Goal: Task Accomplishment & Management: Manage account settings

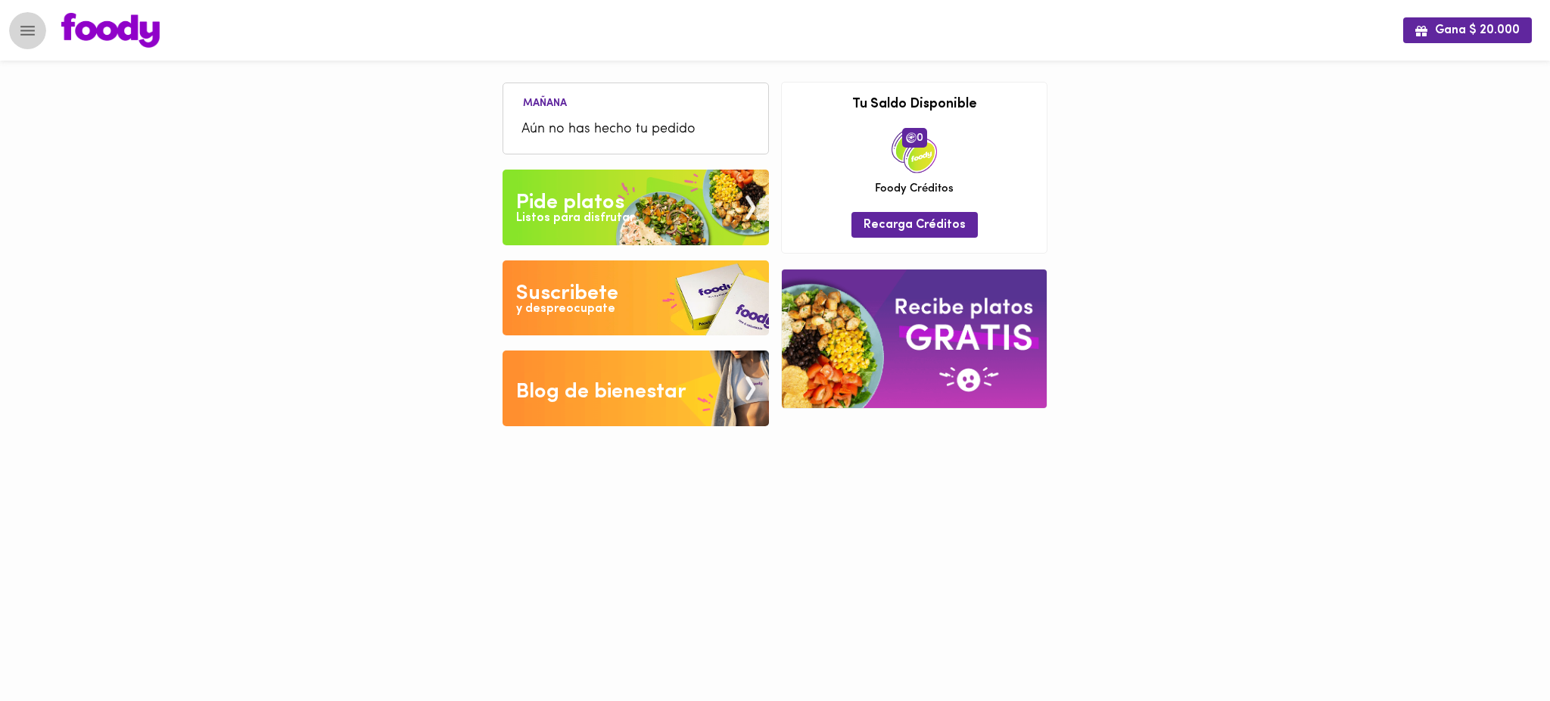
click at [36, 29] on icon "Menu" at bounding box center [27, 30] width 19 height 19
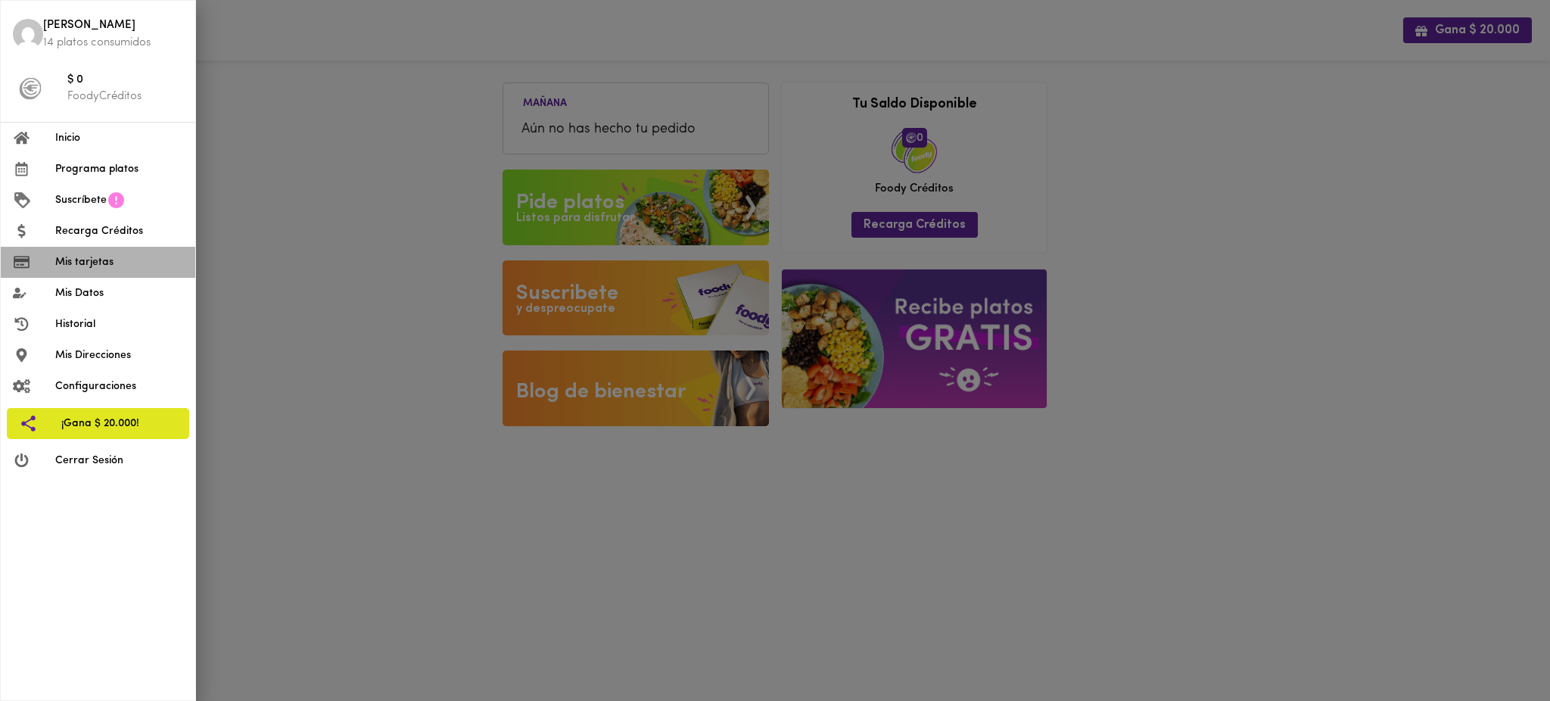
click at [100, 259] on span "Mis tarjetas" at bounding box center [119, 262] width 128 height 16
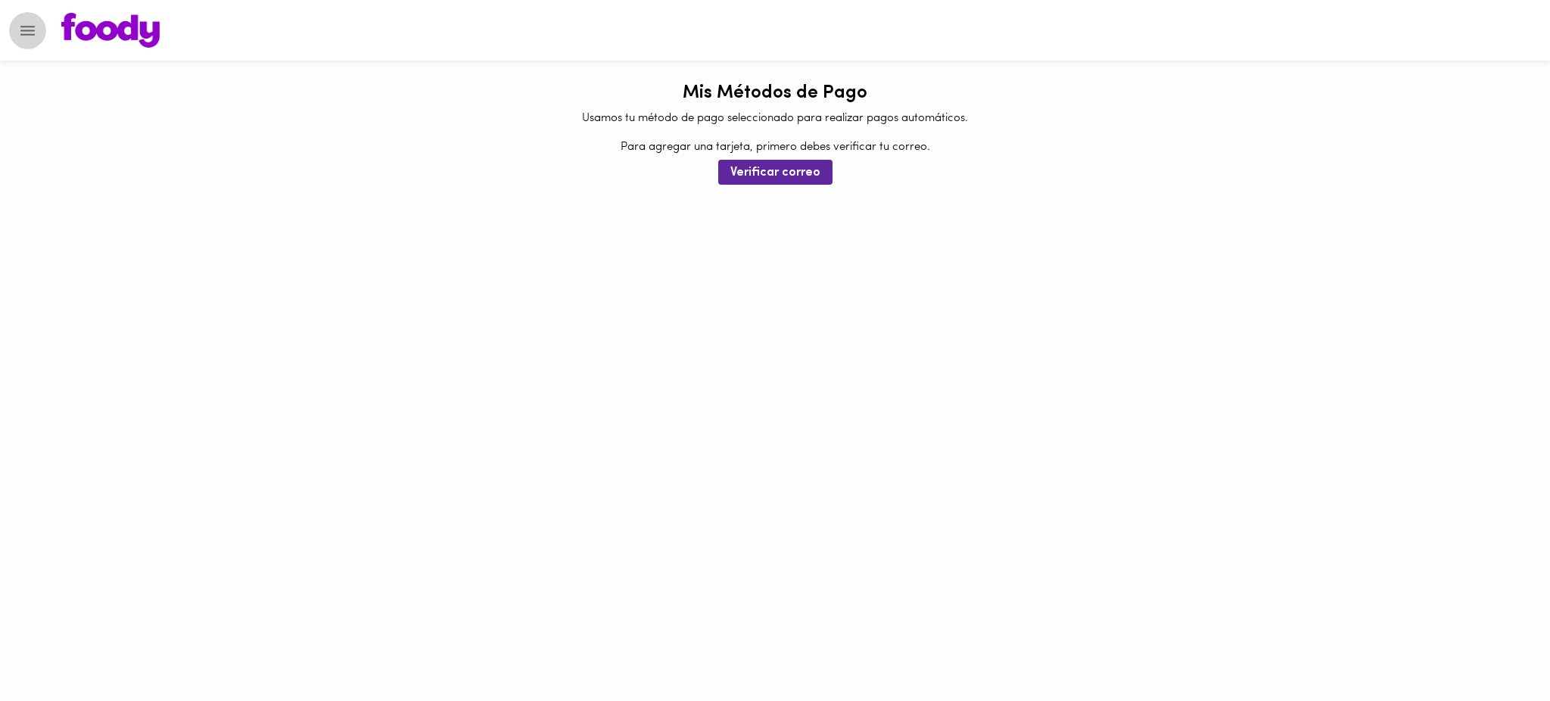
click at [31, 32] on icon "Menu" at bounding box center [27, 30] width 19 height 19
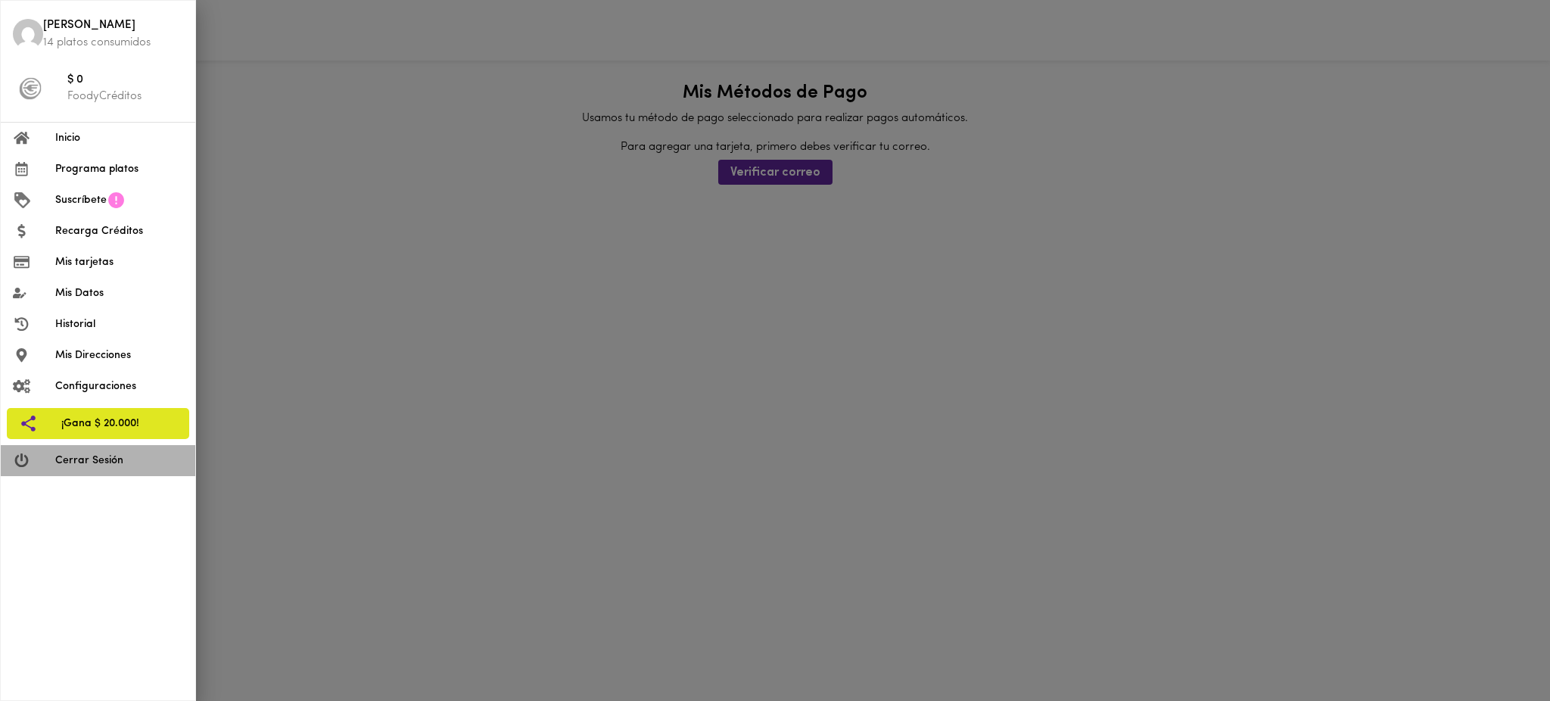
click at [119, 464] on span "Cerrar Sesión" at bounding box center [119, 460] width 128 height 16
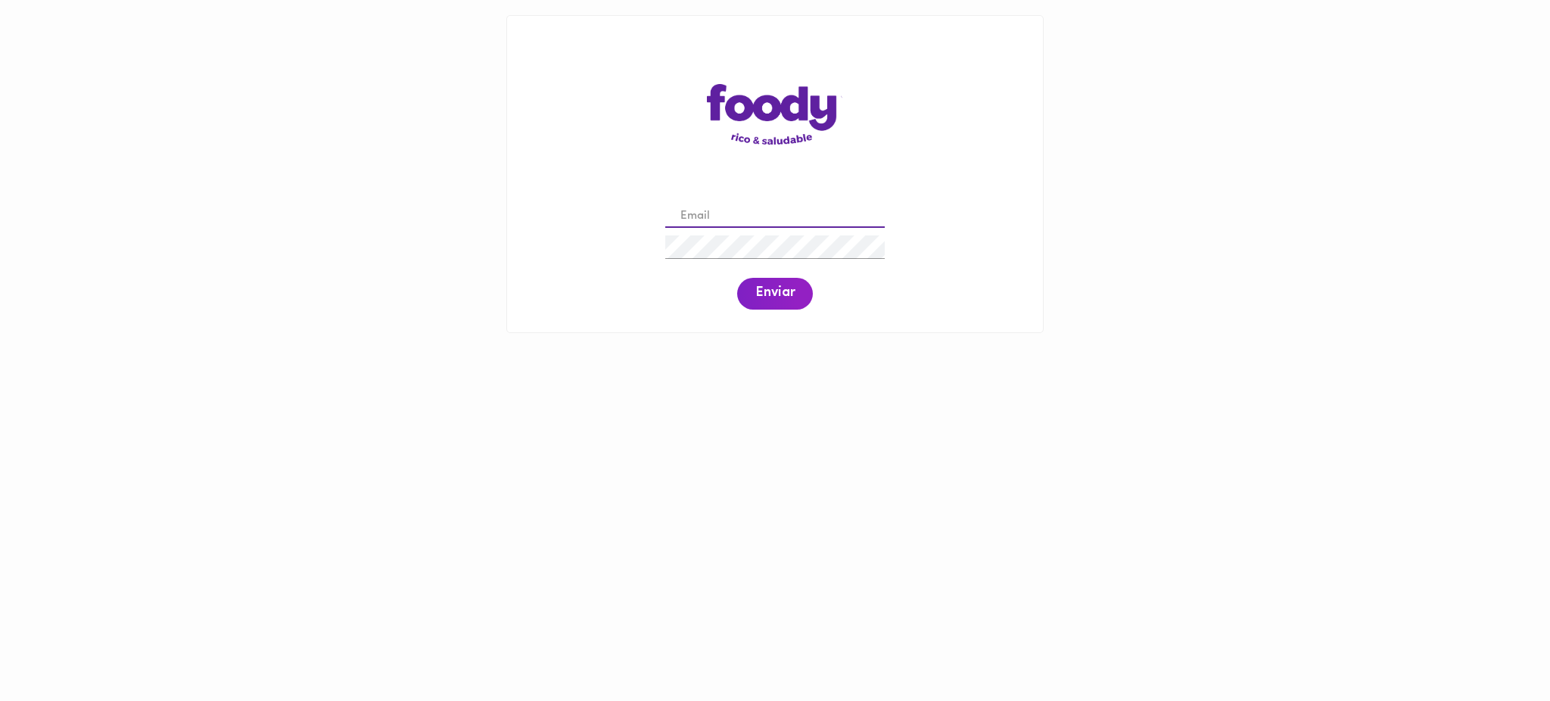
click at [720, 209] on input "email" at bounding box center [774, 216] width 219 height 23
paste input "hub.cali@todoscomemos.com"
click at [769, 301] on span "Enviar" at bounding box center [774, 293] width 39 height 17
drag, startPoint x: 852, startPoint y: 216, endPoint x: 656, endPoint y: 202, distance: 196.5
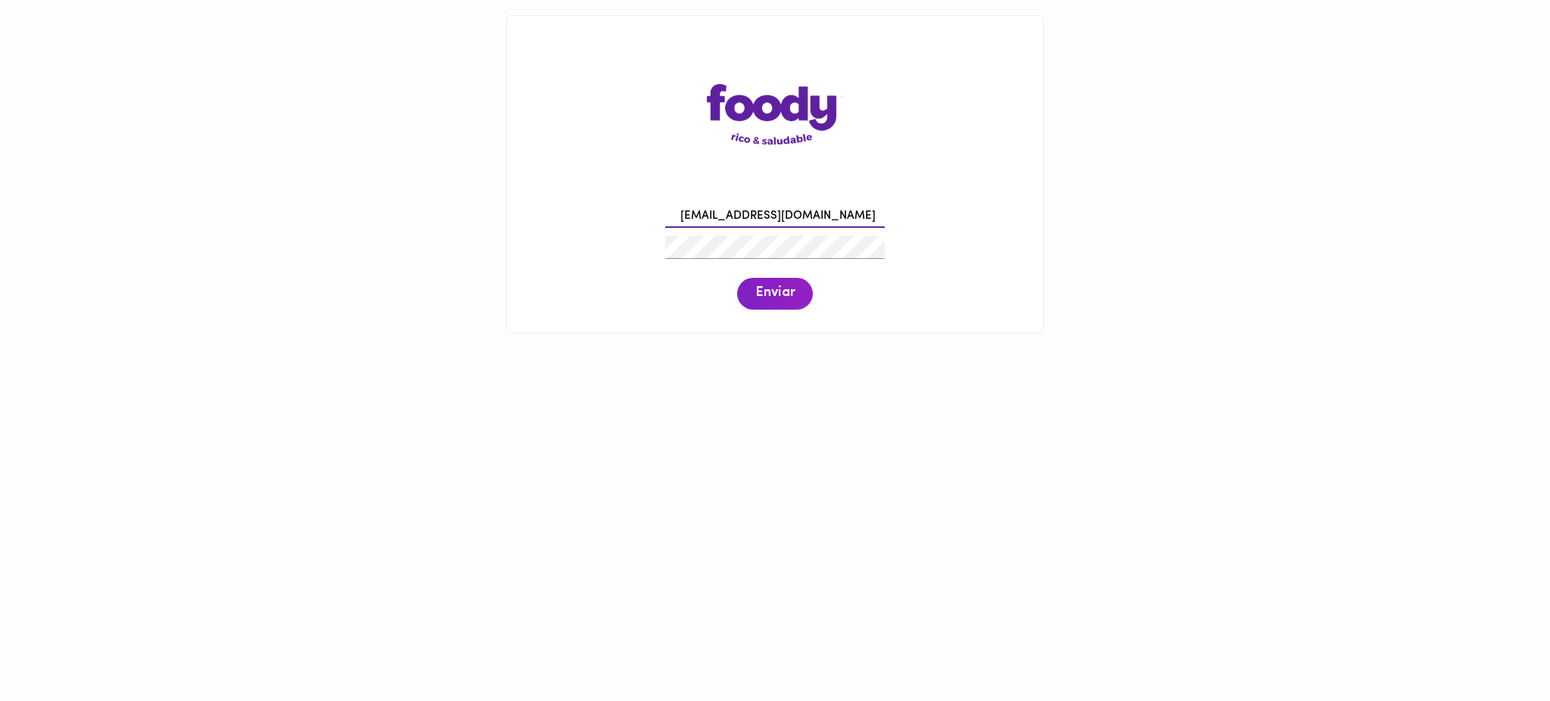
click at [656, 202] on div "hub.cali@todoscomemos.com Enviar" at bounding box center [774, 255] width 505 height 116
paste input "david.cardenas"
type input "david.cardenas@todoscomemos.com"
click at [766, 287] on span "Enviar" at bounding box center [774, 293] width 39 height 17
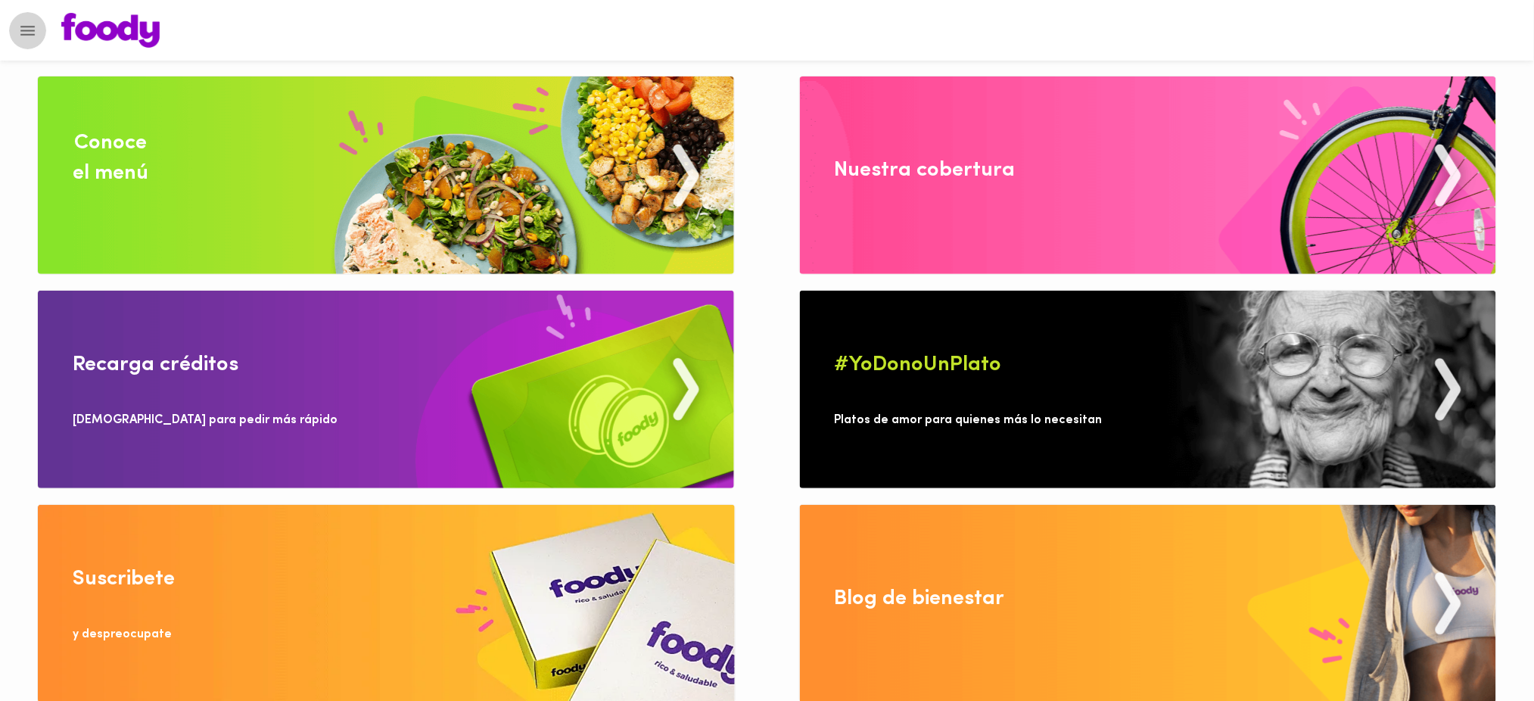
click at [18, 33] on icon "Menu" at bounding box center [27, 30] width 19 height 19
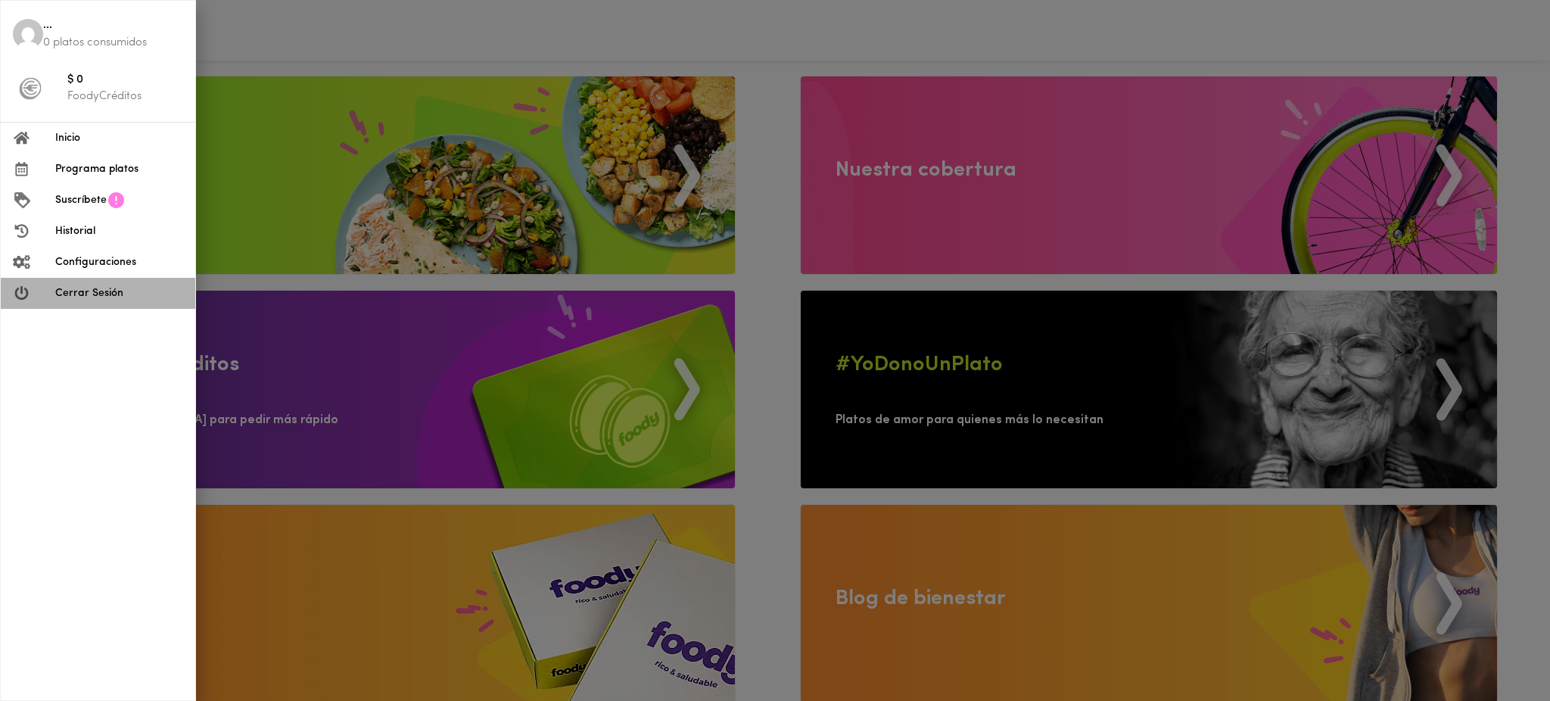
click at [113, 297] on span "Cerrar Sesión" at bounding box center [119, 293] width 128 height 16
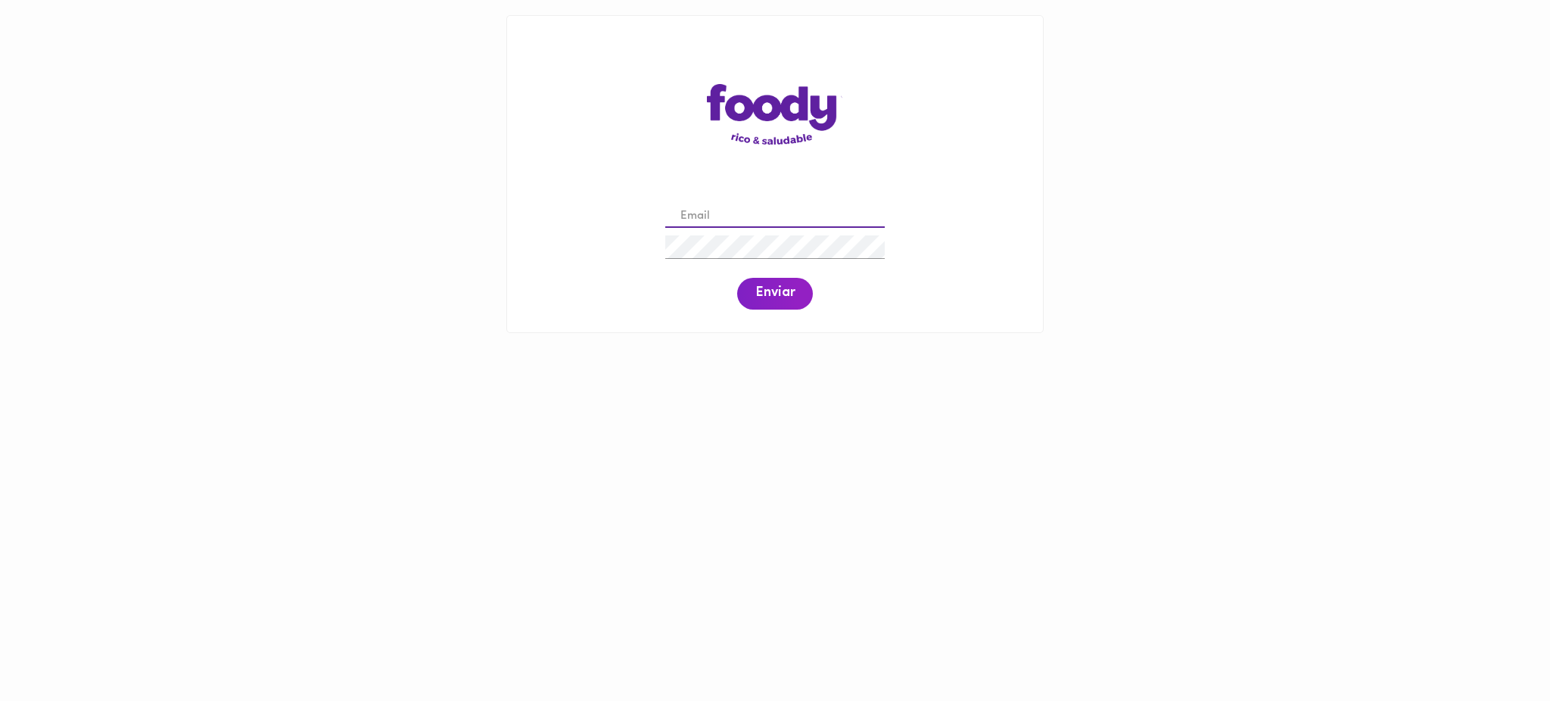
click at [751, 212] on input "email" at bounding box center [774, 216] width 219 height 23
paste input "dayanna@todoscomemos.com"
click at [773, 295] on span "Enviar" at bounding box center [774, 293] width 39 height 17
click at [630, 239] on div "dayanna@todoscomemos.com Enviar" at bounding box center [774, 255] width 505 height 116
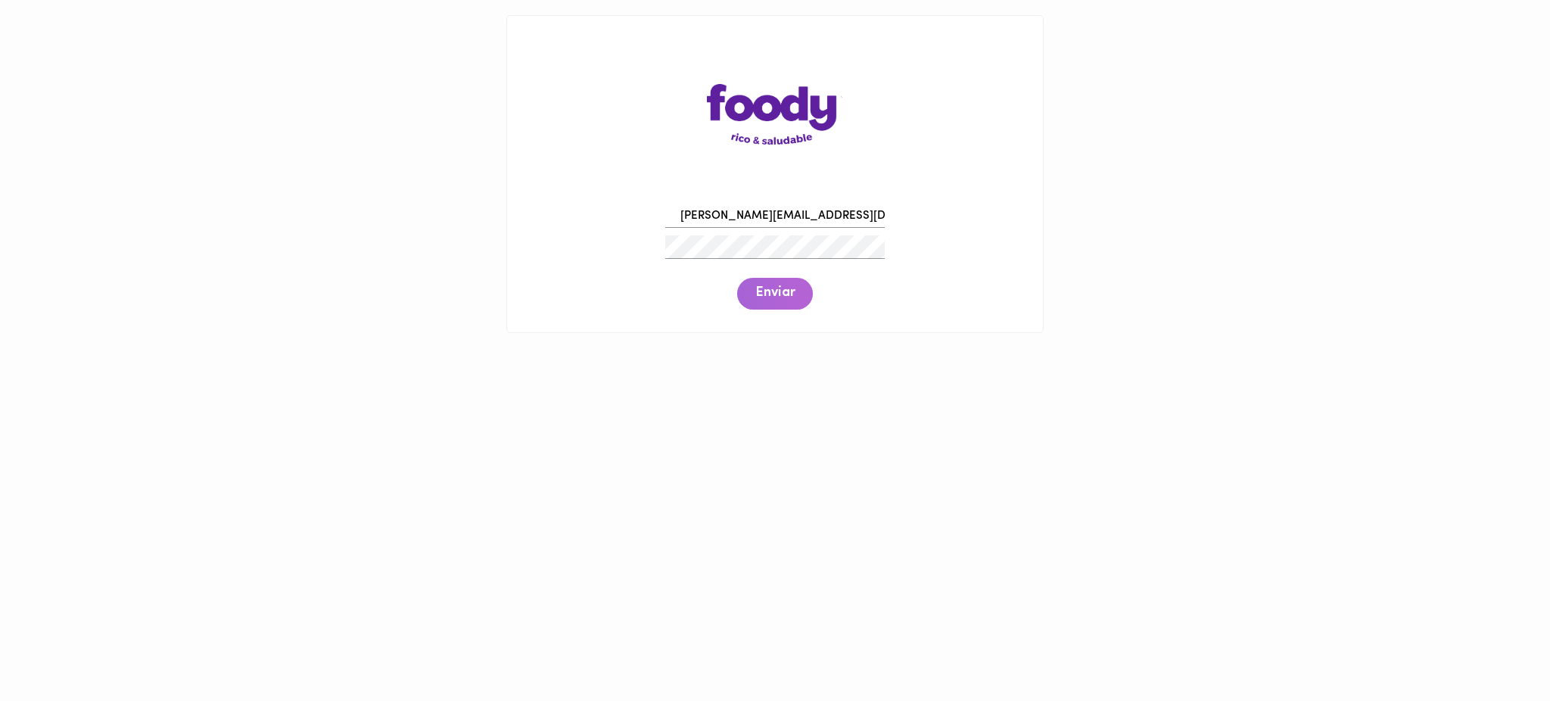
click at [771, 286] on span "Enviar" at bounding box center [774, 293] width 39 height 17
drag, startPoint x: 861, startPoint y: 210, endPoint x: 655, endPoint y: 231, distance: 206.8
click at [655, 231] on div "dayanna@todoscomemos.com Enviar" at bounding box center [774, 255] width 505 height 116
paste input "hub.medellin"
click at [769, 297] on span "Enviar" at bounding box center [774, 293] width 39 height 17
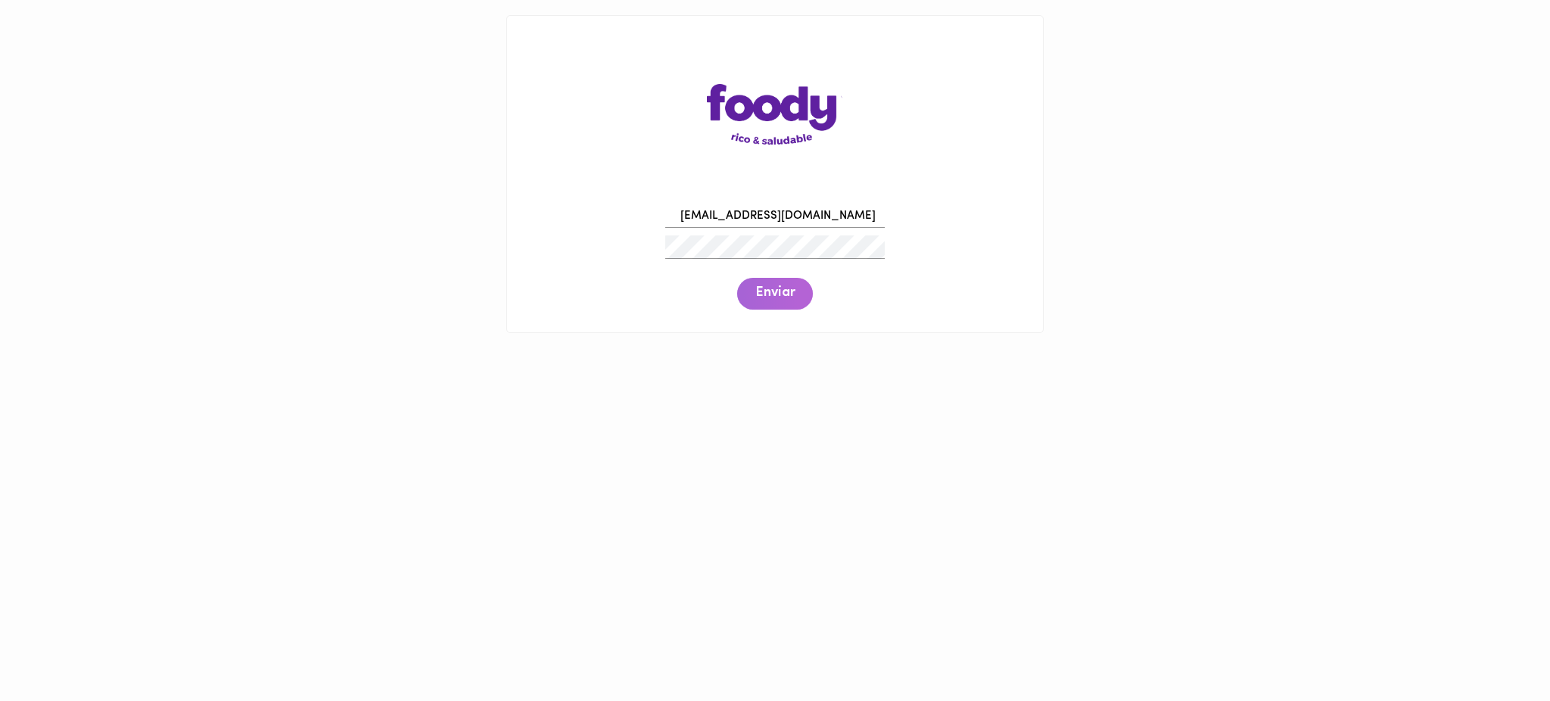
click at [769, 297] on span "Enviar" at bounding box center [774, 293] width 39 height 17
drag, startPoint x: 872, startPoint y: 216, endPoint x: 640, endPoint y: 222, distance: 232.4
click at [640, 222] on div "hub.medellin@todoscomemos.com Enviar" at bounding box center [774, 255] width 505 height 116
paste input "andres.cardenas"
type input "andres.cardenas@todoscomemos.com"
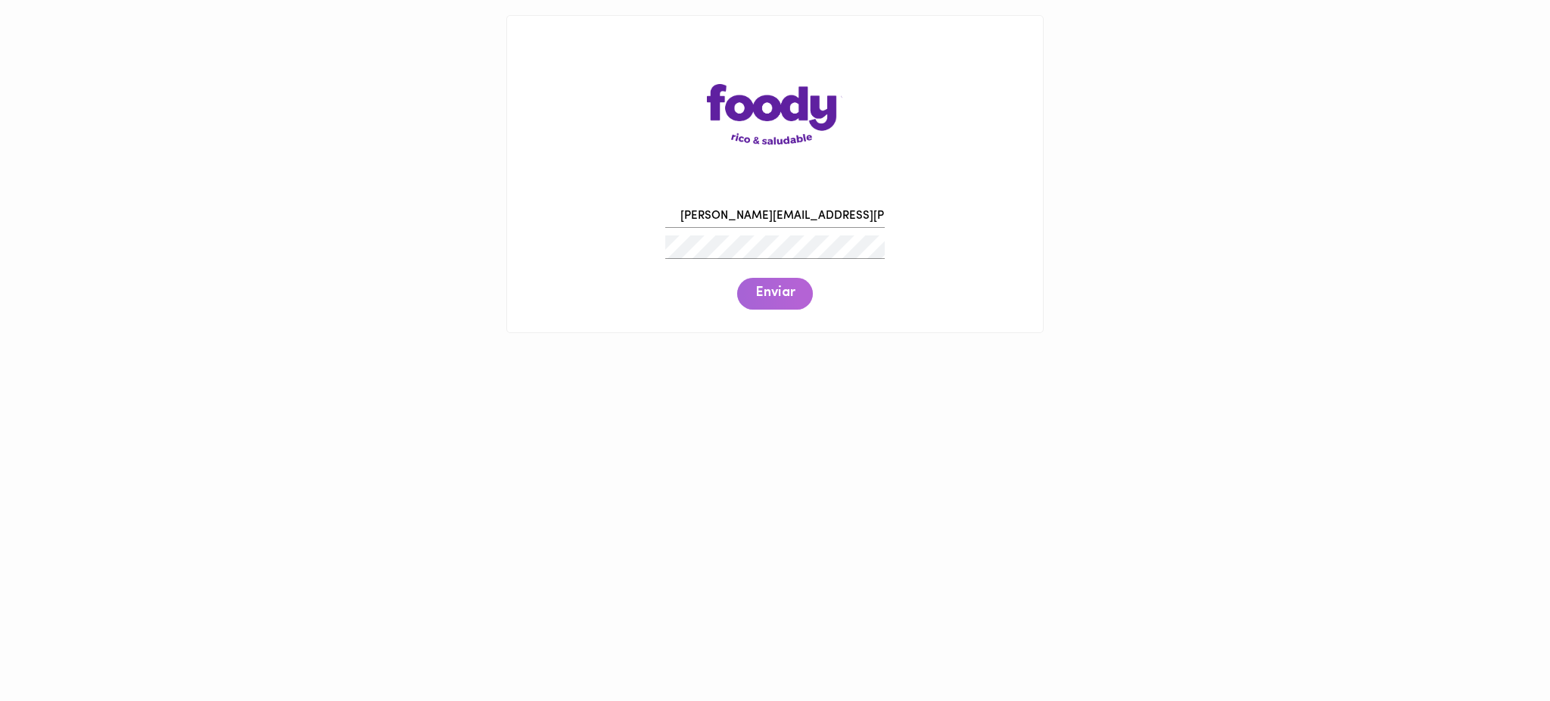
click at [767, 290] on span "Enviar" at bounding box center [774, 293] width 39 height 17
